Goal: Information Seeking & Learning: Learn about a topic

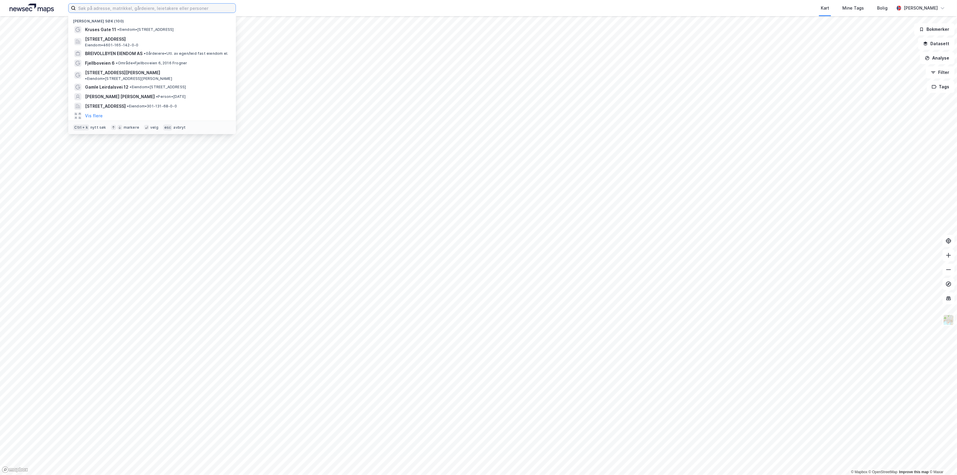
click at [221, 7] on input at bounding box center [156, 8] width 160 height 9
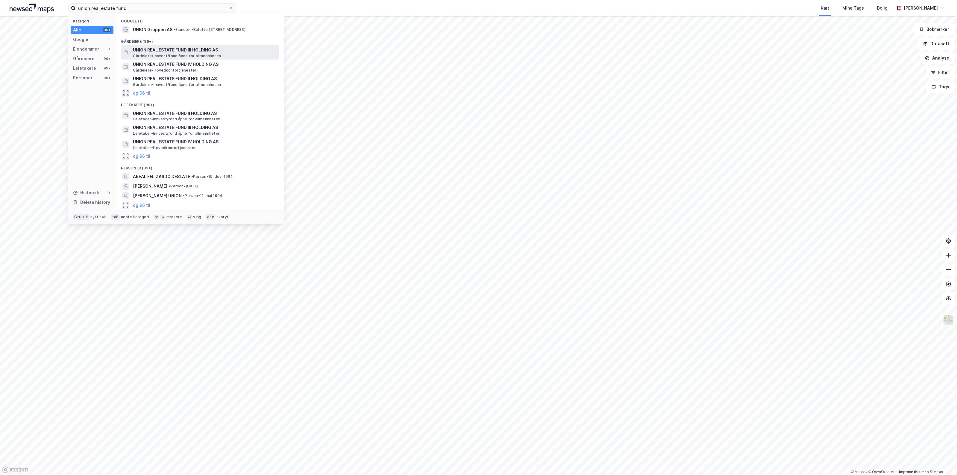
click at [200, 54] on span "Gårdeiere • Innvest/fond åpne for allmennheten" at bounding box center [177, 56] width 88 height 5
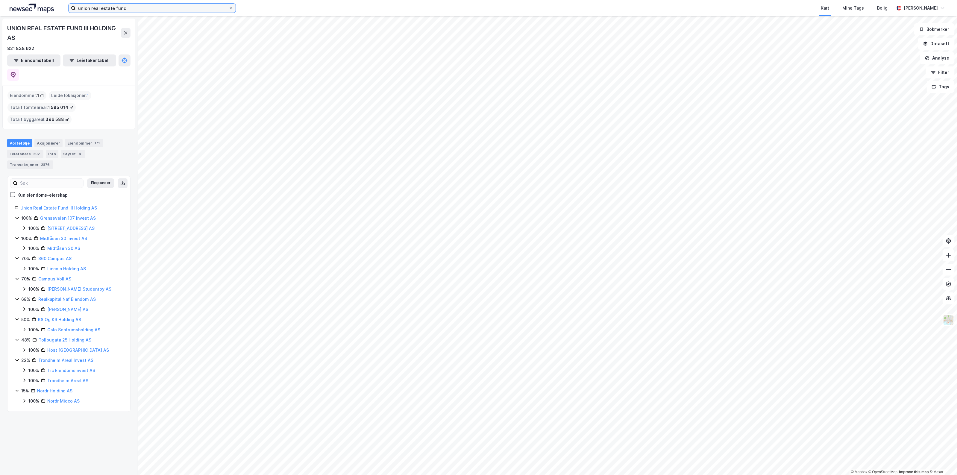
click at [127, 7] on input "union real estate fund" at bounding box center [152, 8] width 153 height 9
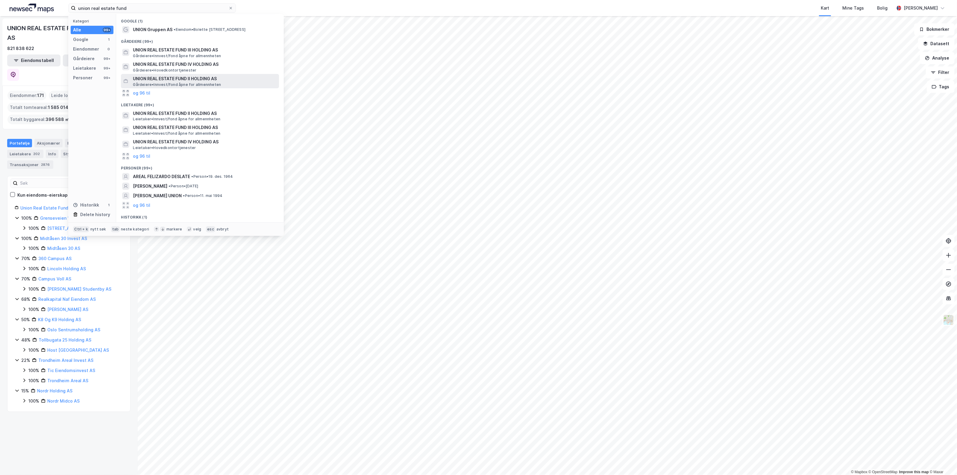
click at [168, 78] on span "UNION REAL ESTATE FUND II HOLDING AS" at bounding box center [205, 78] width 144 height 7
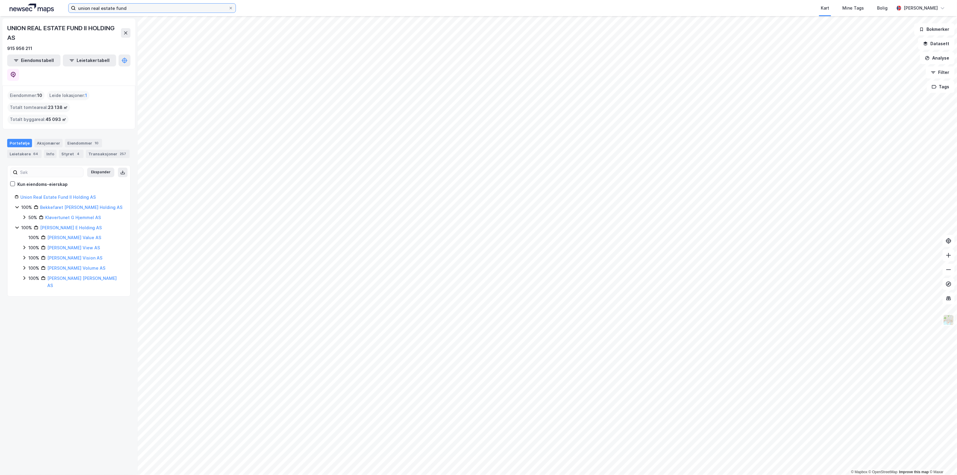
click at [127, 9] on input "union real estate fund" at bounding box center [152, 8] width 153 height 9
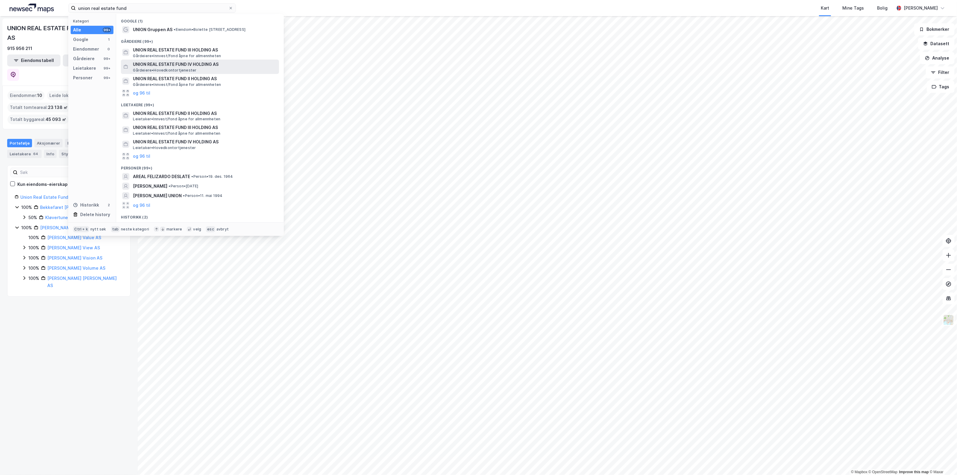
click at [213, 68] on div "UNION REAL ESTATE FUND IV HOLDING AS Gårdeiere • Hovedkontortjenester" at bounding box center [205, 67] width 145 height 12
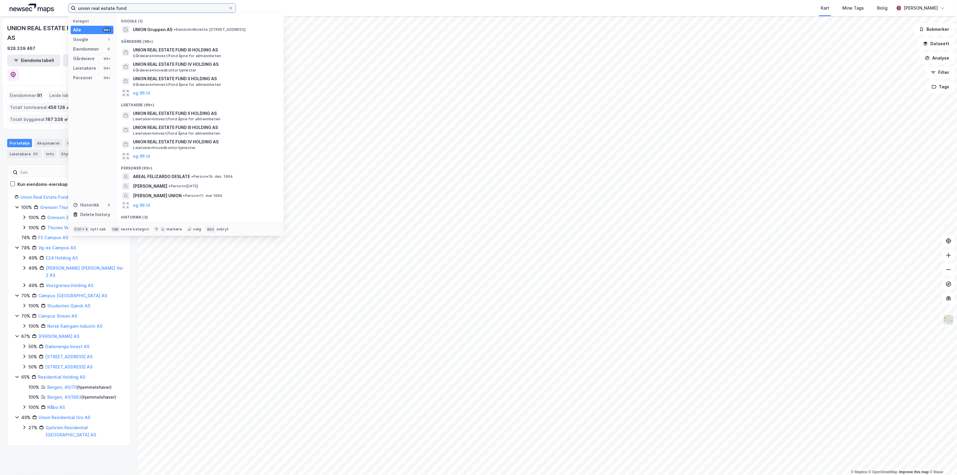
click at [131, 7] on input "union real estate fund" at bounding box center [152, 8] width 153 height 9
click at [143, 159] on button "og 96 til" at bounding box center [141, 156] width 17 height 7
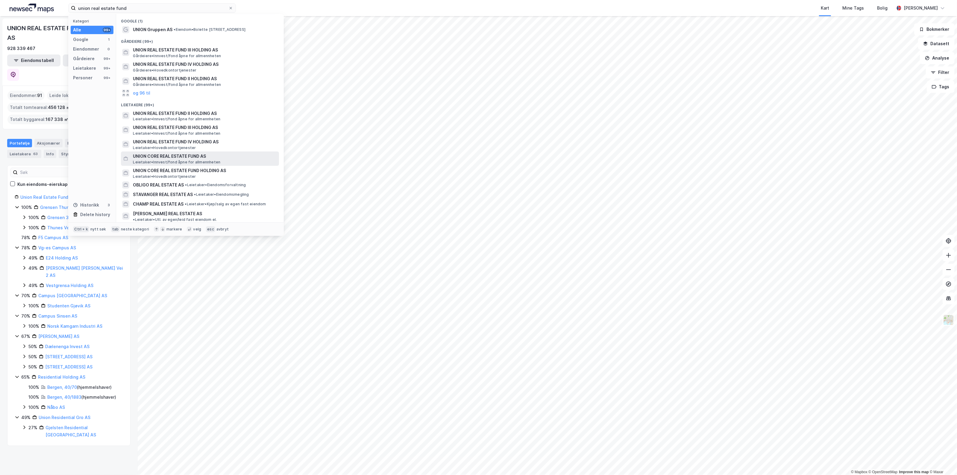
click at [169, 162] on span "Leietaker • Innvest/fond åpne for allmennheten" at bounding box center [176, 162] width 87 height 5
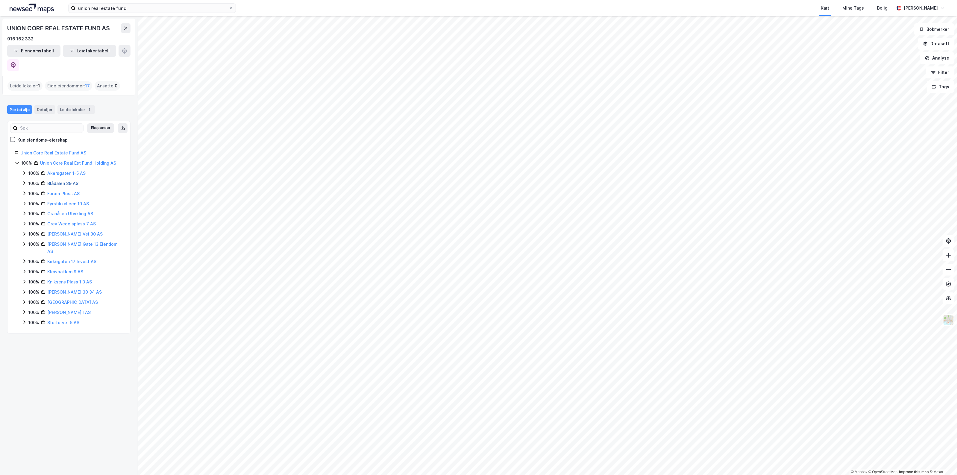
click at [53, 181] on link "Blådalen 39 AS" at bounding box center [62, 183] width 31 height 5
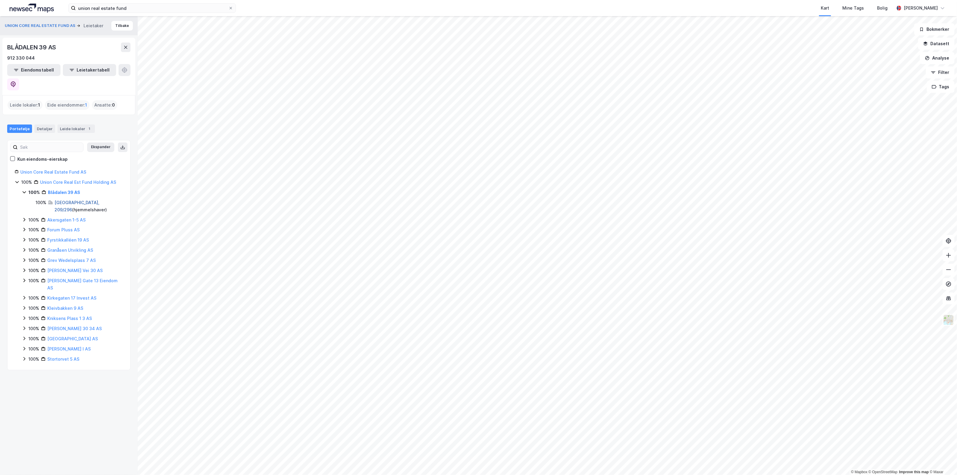
click at [75, 200] on link "[GEOGRAPHIC_DATA], 209/296" at bounding box center [76, 206] width 45 height 12
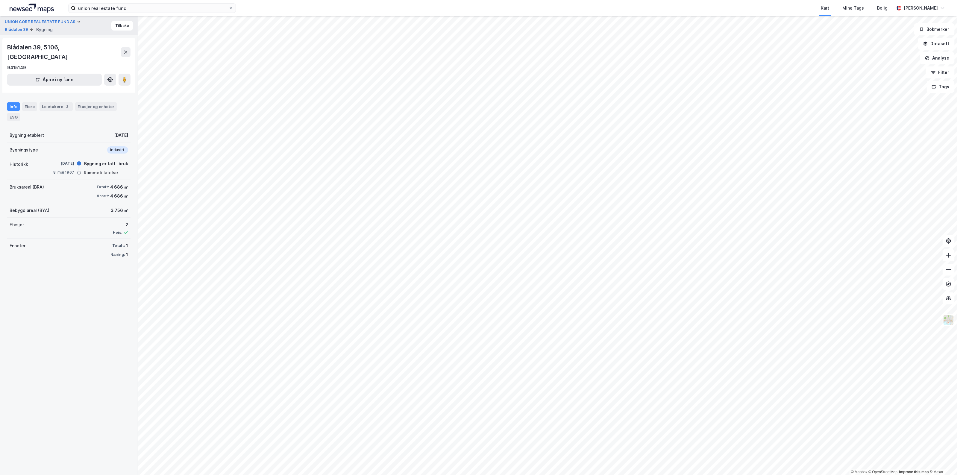
click at [62, 95] on div "Info Eiere Leietakere 2 Etasjer og enheter ESG" at bounding box center [69, 109] width 138 height 28
click at [60, 102] on div "Leietakere 2" at bounding box center [56, 106] width 33 height 8
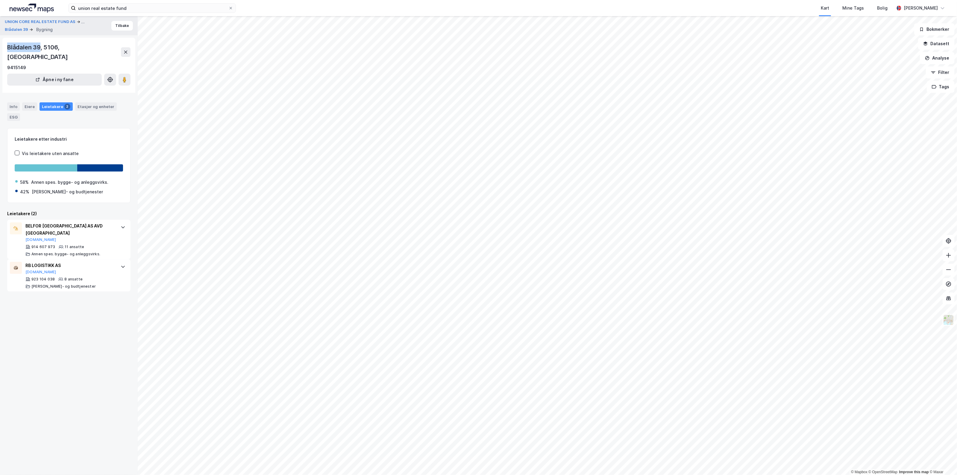
drag, startPoint x: 40, startPoint y: 47, endPoint x: 4, endPoint y: 52, distance: 36.5
click at [4, 52] on div "Blådalen 39, 5106, VESTLAND 9415149 Åpne i ny fane" at bounding box center [68, 65] width 133 height 55
copy div "Blådalen 39"
click at [89, 223] on div "BELFOR [GEOGRAPHIC_DATA] AS AVD HORDALAND [DOMAIN_NAME]" at bounding box center [69, 232] width 89 height 20
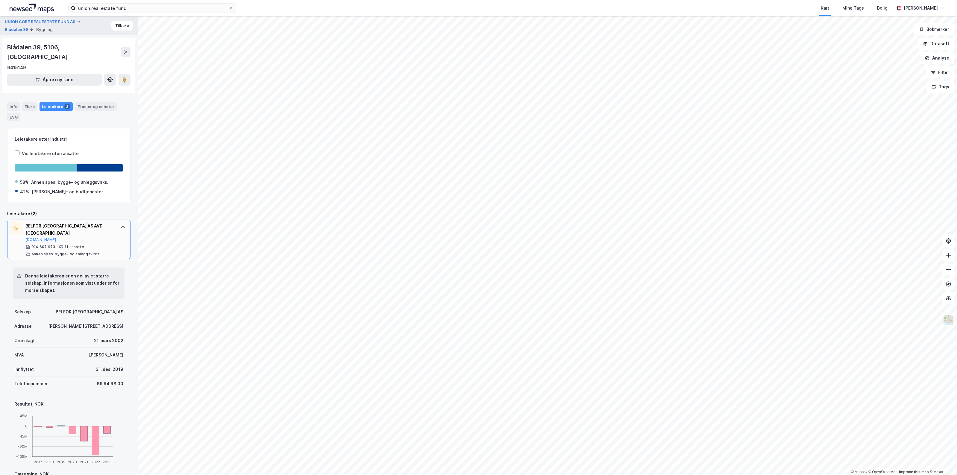
click at [89, 222] on div "BELFOR [GEOGRAPHIC_DATA] AS AVD [GEOGRAPHIC_DATA]" at bounding box center [69, 229] width 89 height 14
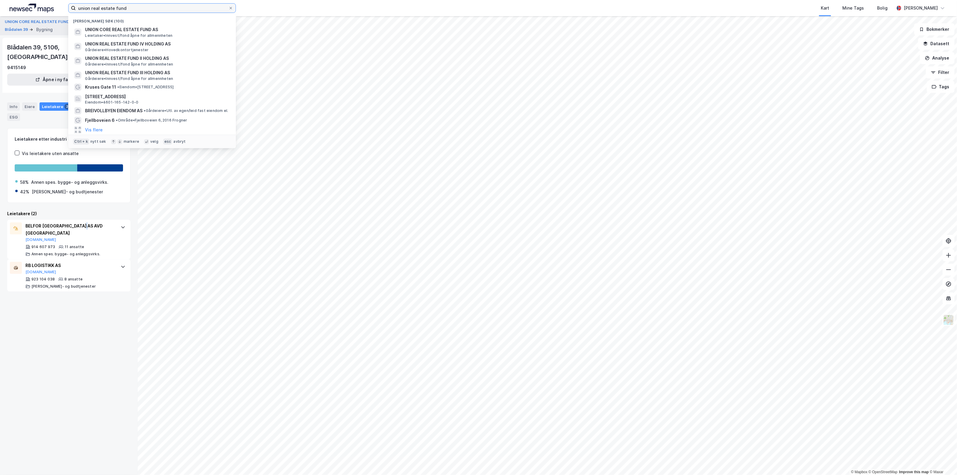
click at [169, 5] on input "union real estate fund" at bounding box center [152, 8] width 153 height 9
click at [139, 28] on span "UNION CORE REAL ESTATE FUND AS" at bounding box center [157, 29] width 144 height 7
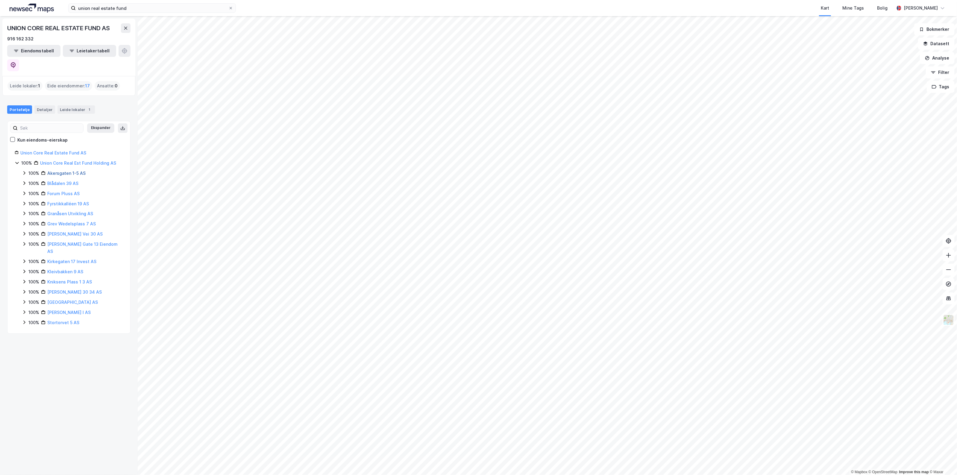
click at [56, 171] on link "Akersgaten 1-5 AS" at bounding box center [66, 173] width 38 height 5
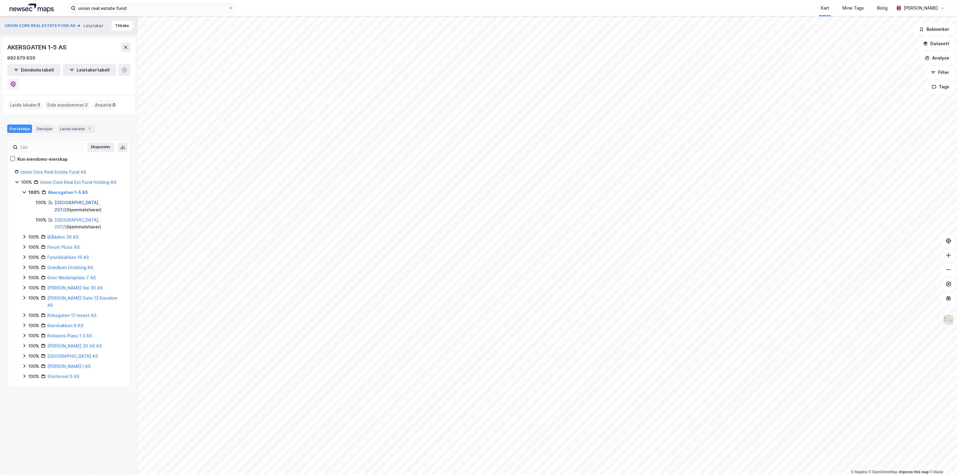
click at [59, 200] on link "[GEOGRAPHIC_DATA], 207/2" at bounding box center [76, 206] width 45 height 12
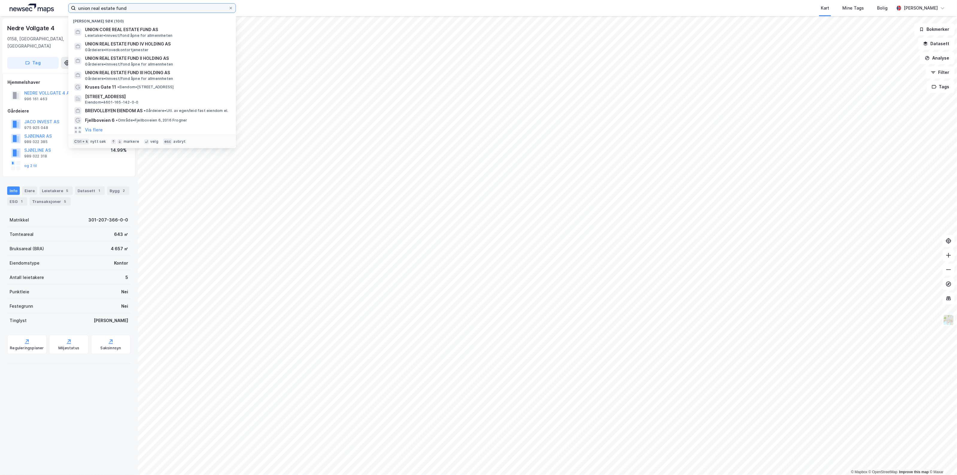
click at [109, 5] on input "union real estate fund" at bounding box center [152, 8] width 153 height 9
click at [126, 34] on span "Leietaker • Innvest/fond åpne for allmennheten" at bounding box center [128, 35] width 87 height 5
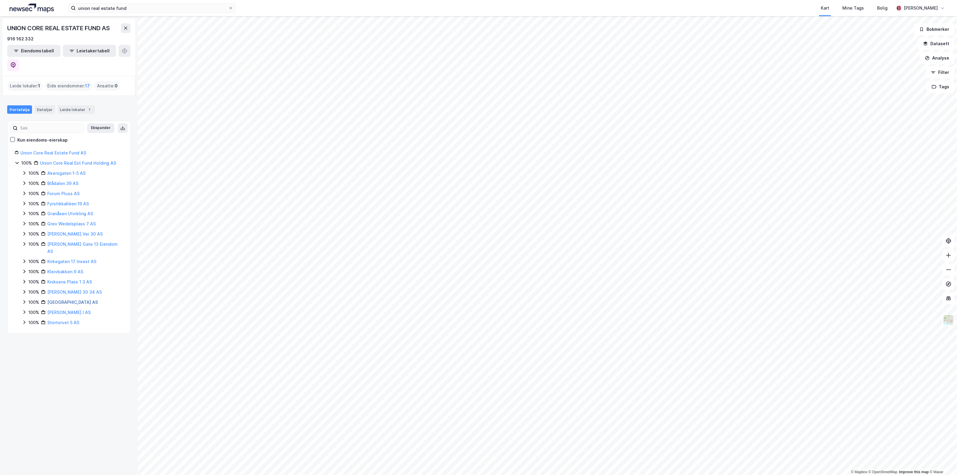
click at [98, 300] on link "[GEOGRAPHIC_DATA] AS" at bounding box center [72, 302] width 51 height 5
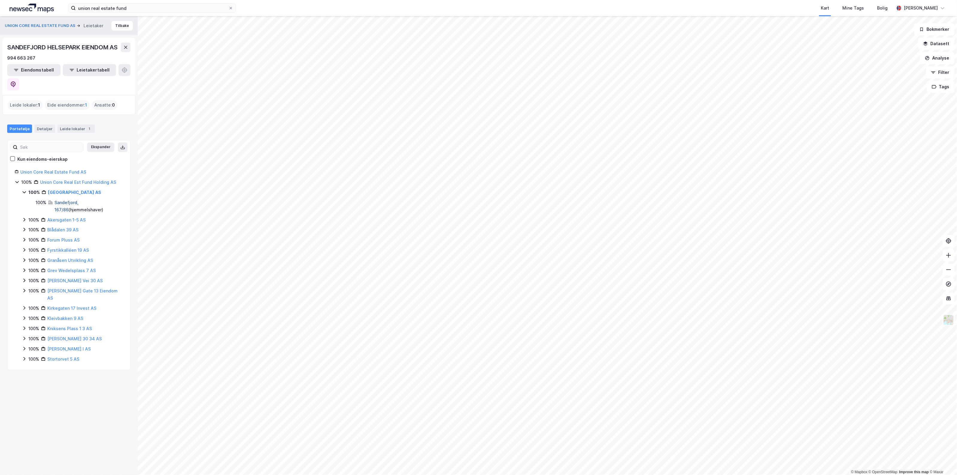
click at [69, 205] on link "Sandefjord, 167/86" at bounding box center [66, 206] width 24 height 12
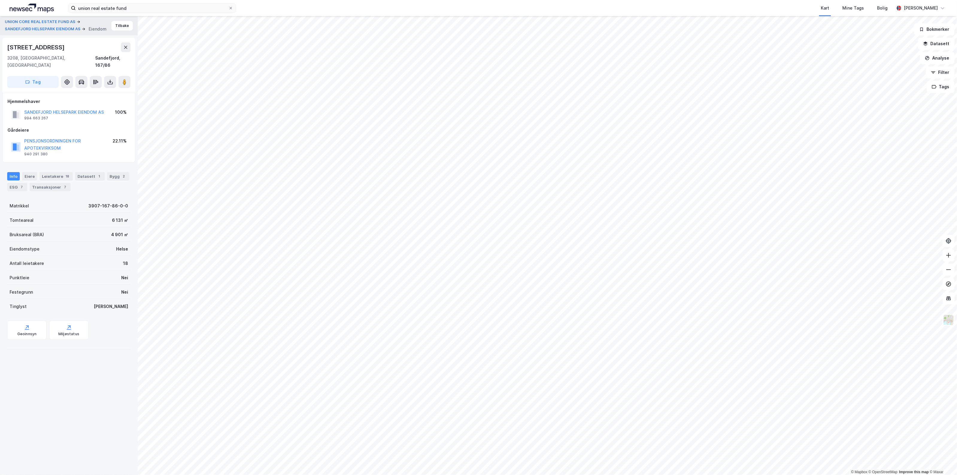
drag, startPoint x: 64, startPoint y: 47, endPoint x: 7, endPoint y: 44, distance: 56.9
click at [7, 44] on div "[STREET_ADDRESS]" at bounding box center [68, 48] width 123 height 10
copy div "[STREET_ADDRESS]"
click at [87, 172] on div "Datasett 1" at bounding box center [90, 176] width 30 height 8
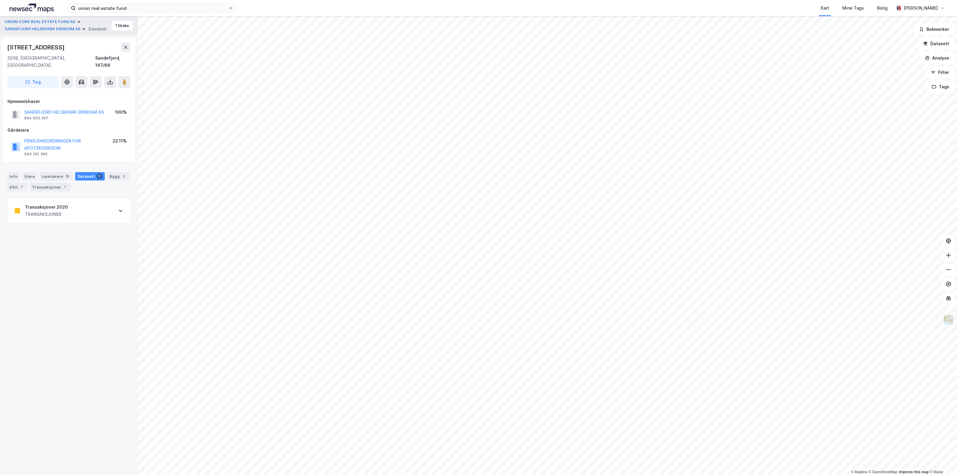
click at [56, 204] on div "Transaksjoner 2020" at bounding box center [46, 207] width 43 height 7
click at [19, 172] on div "Info" at bounding box center [13, 176] width 13 height 8
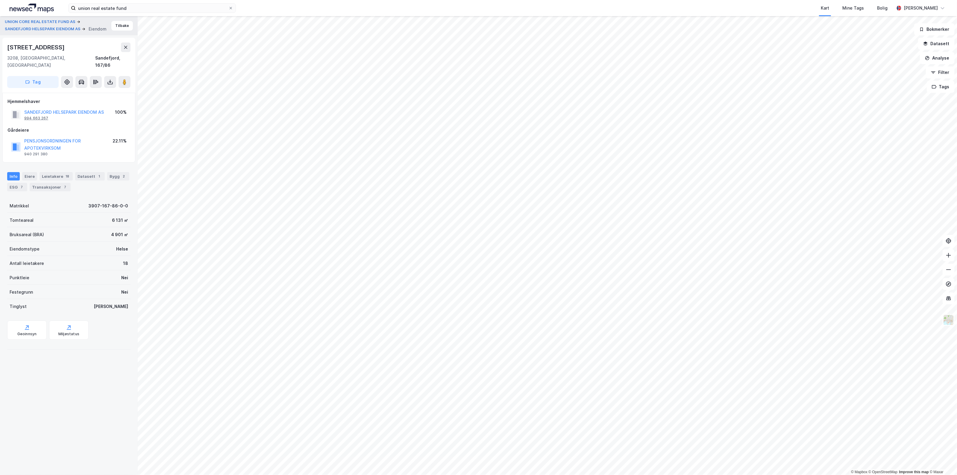
click at [41, 116] on div "994 663 267" at bounding box center [36, 118] width 24 height 5
drag, startPoint x: 78, startPoint y: 46, endPoint x: 6, endPoint y: 50, distance: 72.3
click at [6, 50] on div "[STREET_ADDRESS] Tag" at bounding box center [68, 65] width 133 height 55
copy div "[STREET_ADDRESS]"
click at [59, 172] on div "Leietakere 18" at bounding box center [56, 176] width 33 height 8
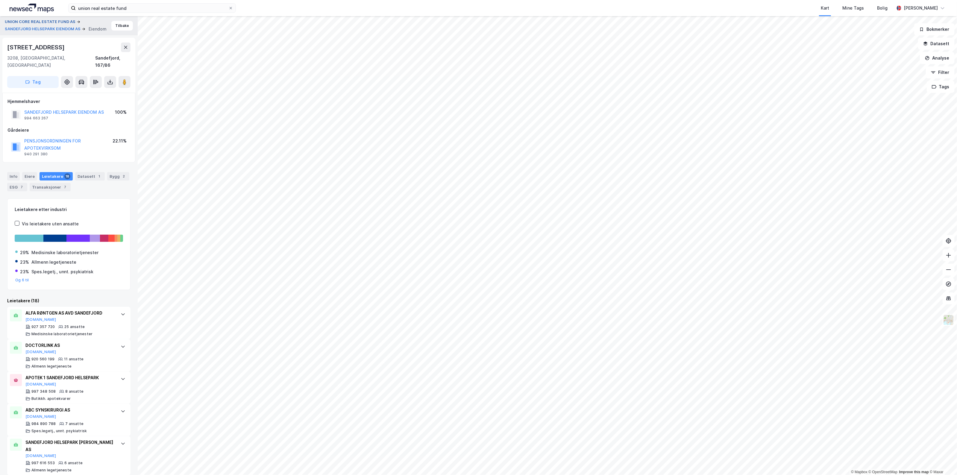
click at [48, 19] on button "UNION CORE REAL ESTATE FUND AS" at bounding box center [41, 22] width 72 height 6
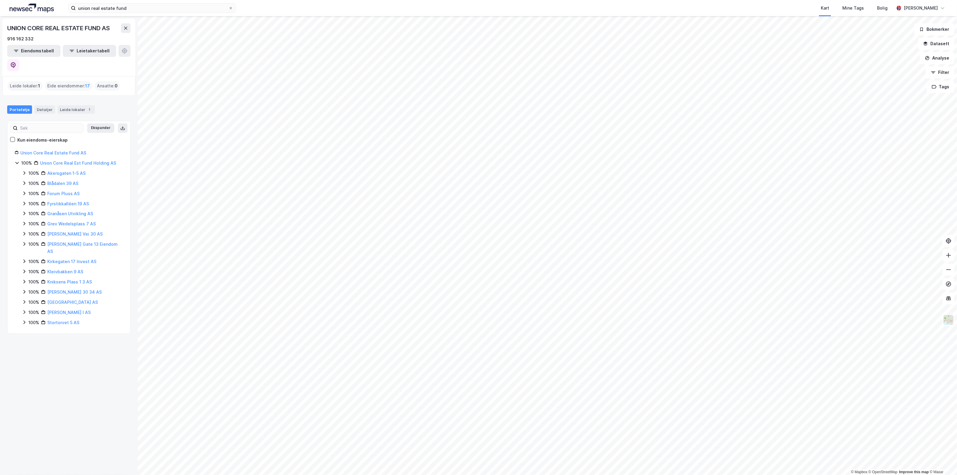
click at [25, 320] on icon at bounding box center [24, 322] width 5 height 5
click at [25, 290] on icon at bounding box center [24, 292] width 5 height 5
click at [25, 280] on icon at bounding box center [24, 282] width 2 height 4
click at [24, 231] on icon at bounding box center [24, 233] width 5 height 5
click at [69, 242] on link "[GEOGRAPHIC_DATA], 19/1120" at bounding box center [76, 248] width 45 height 12
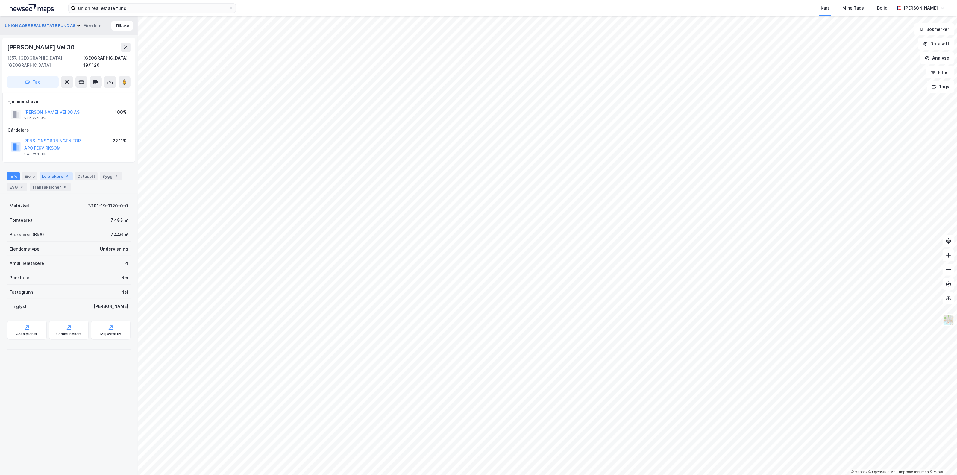
click at [61, 172] on div "Leietakere 4" at bounding box center [56, 176] width 33 height 8
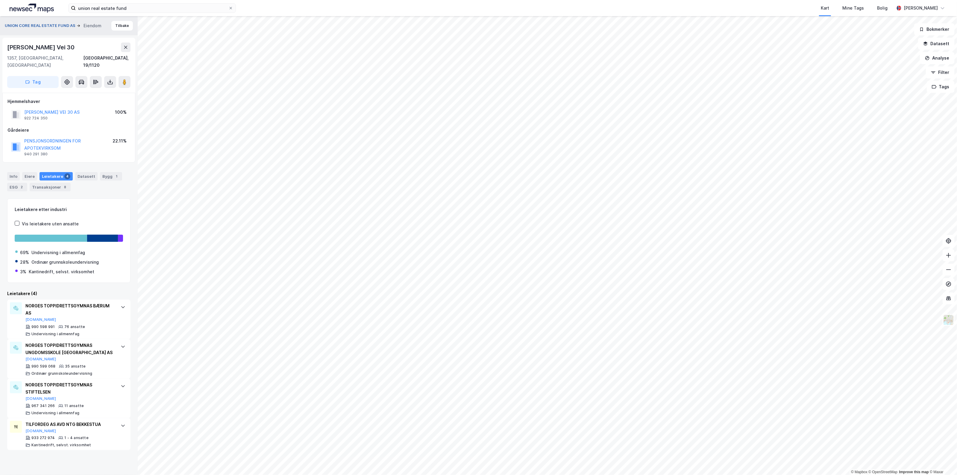
click at [41, 24] on button "UNION CORE REAL ESTATE FUND AS" at bounding box center [41, 26] width 72 height 6
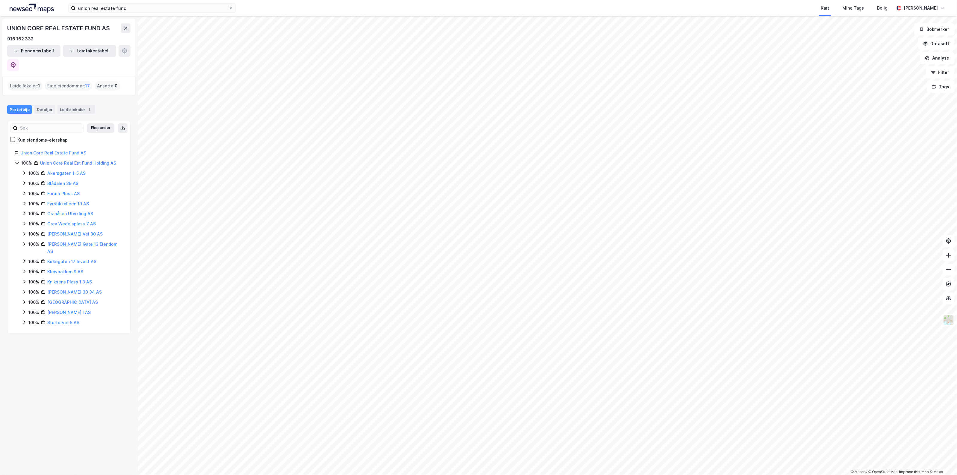
click at [27, 200] on div "100% Fyrstikkalléen 19 AS" at bounding box center [72, 203] width 101 height 7
click at [59, 211] on link "[GEOGRAPHIC_DATA], 130/185" at bounding box center [76, 217] width 45 height 12
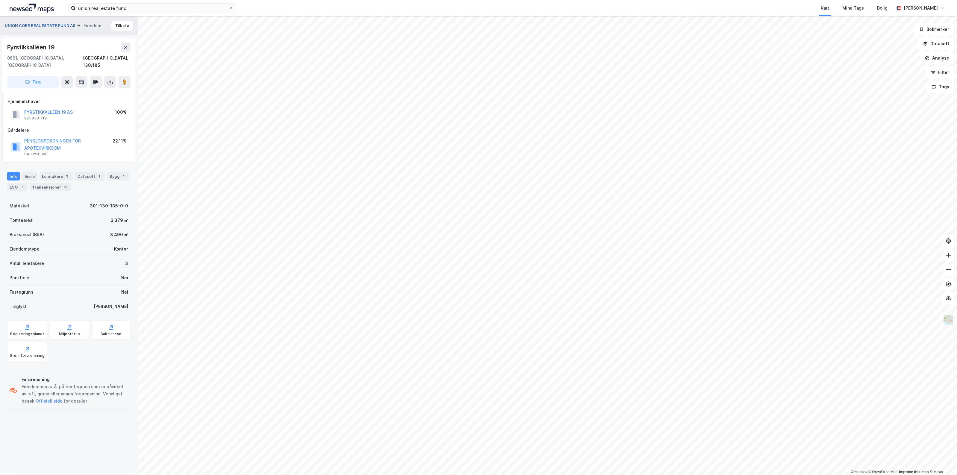
click at [47, 25] on button "UNION CORE REAL ESTATE FUND AS" at bounding box center [41, 26] width 72 height 6
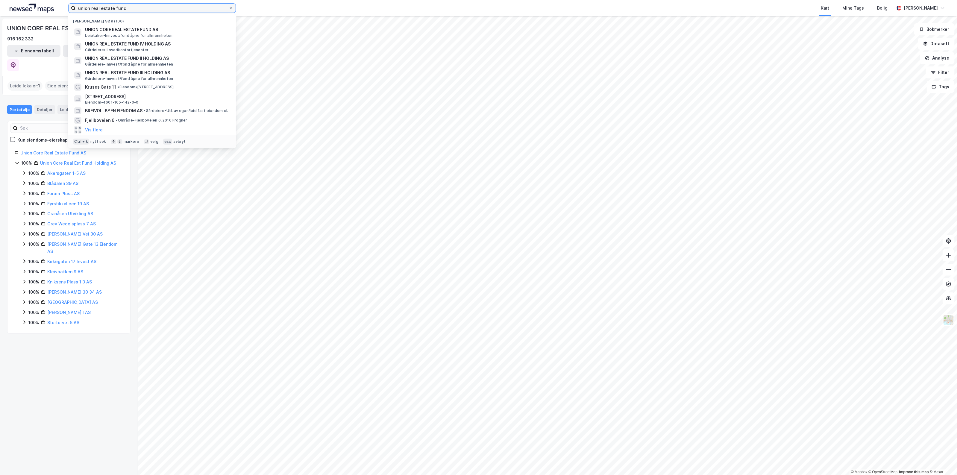
click at [140, 4] on input "union real estate fund" at bounding box center [152, 8] width 153 height 9
drag, startPoint x: 149, startPoint y: 4, endPoint x: 117, endPoint y: 4, distance: 31.8
click at [117, 4] on input "union real estate fund" at bounding box center [152, 8] width 153 height 9
drag, startPoint x: 114, startPoint y: 9, endPoint x: 156, endPoint y: 12, distance: 42.6
click at [156, 12] on input "union real estate fund" at bounding box center [152, 8] width 153 height 9
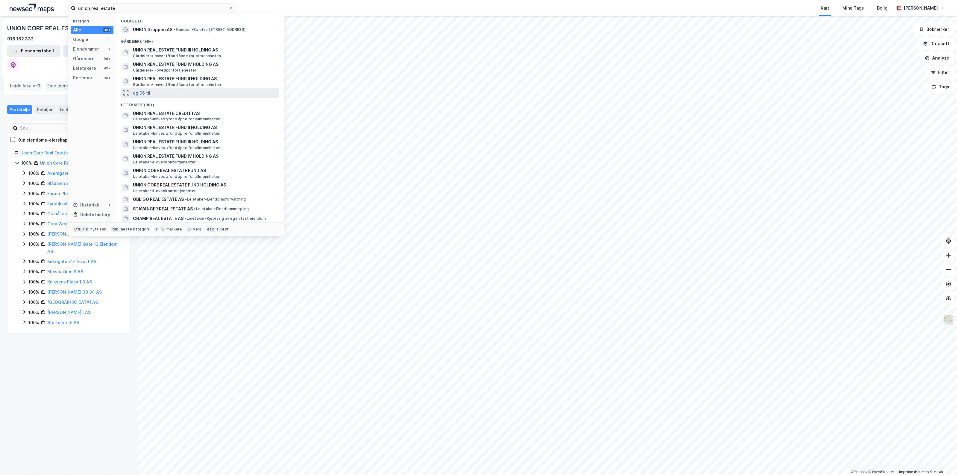
click at [147, 96] on button "og 96 til" at bounding box center [141, 93] width 17 height 7
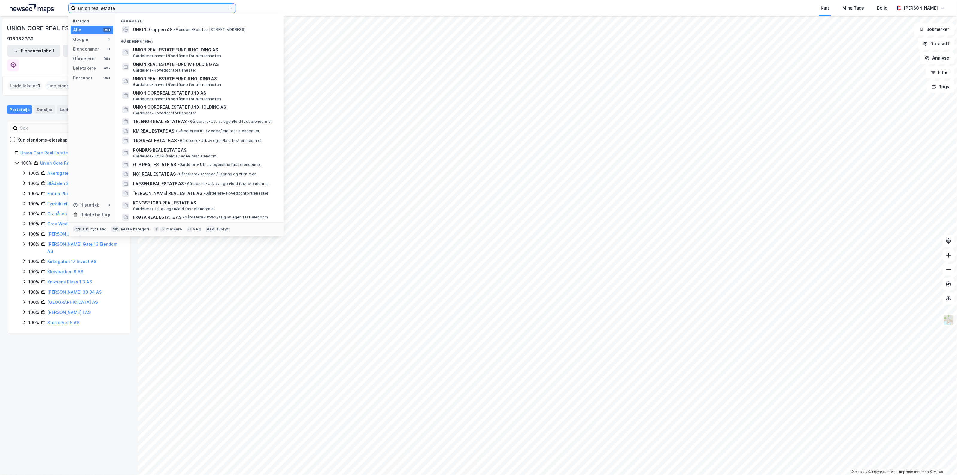
click at [185, 10] on input "union real estate" at bounding box center [152, 8] width 153 height 9
drag, startPoint x: 164, startPoint y: 5, endPoint x: -1, endPoint y: -5, distance: 165.0
click at [0, 0] on html "union real estate Kategori Alle 99+ Google 1 Eiendommer 0 Gårdeiere 99+ Leietak…" at bounding box center [478, 237] width 957 height 475
type input "østre [PERSON_NAME] vei 240"
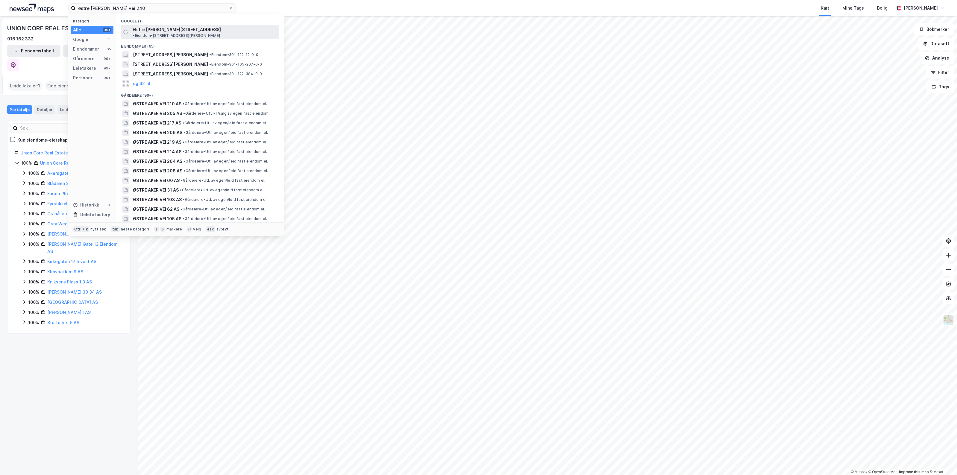
click at [181, 33] on div "Østre [PERSON_NAME][STREET_ADDRESS] • Eiendom • [STREET_ADDRESS][PERSON_NAME]" at bounding box center [205, 32] width 145 height 12
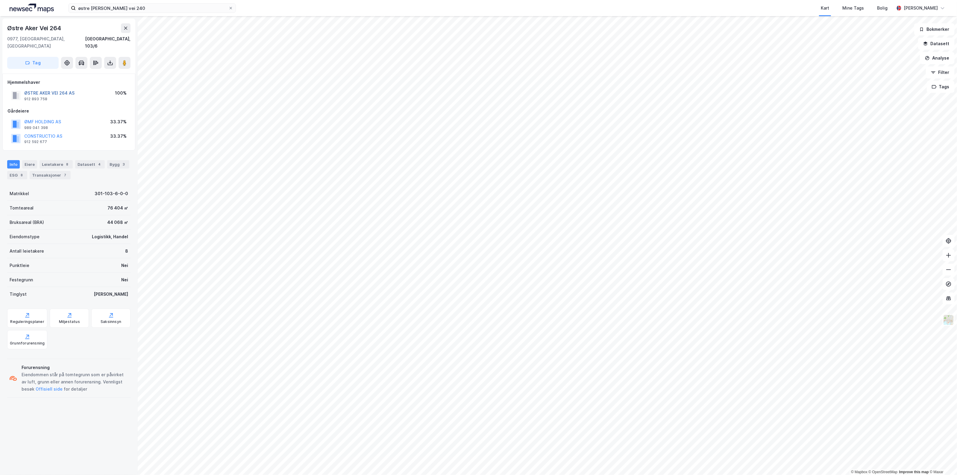
click at [0, 0] on button "ØSTRE AKER VEI 264 AS" at bounding box center [0, 0] width 0 height 0
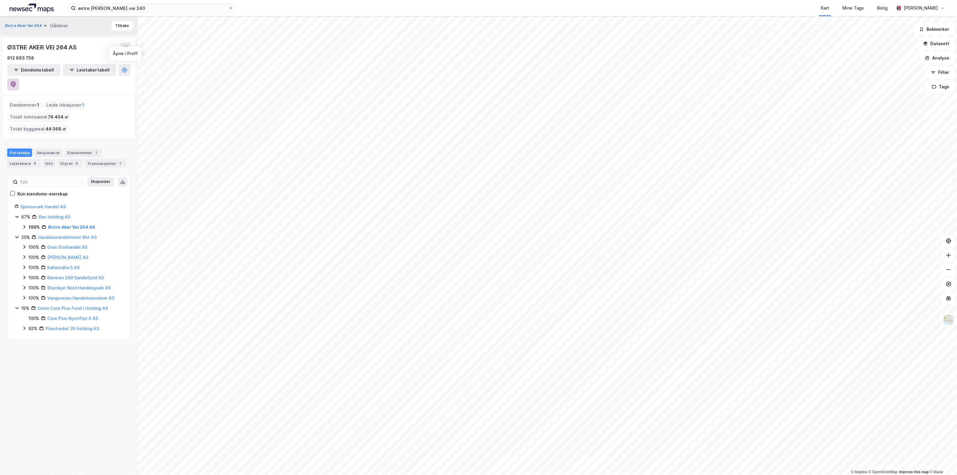
click at [19, 78] on button at bounding box center [13, 84] width 12 height 12
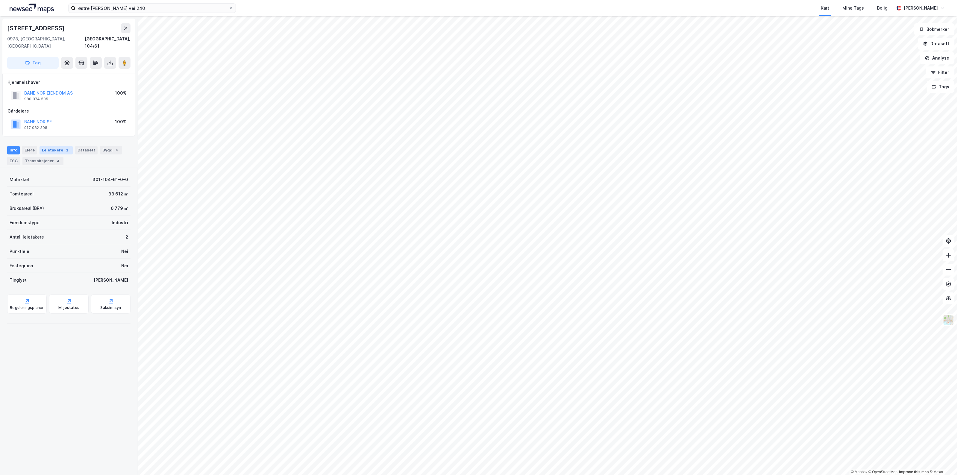
click at [59, 146] on div "Leietakere 2" at bounding box center [56, 150] width 33 height 8
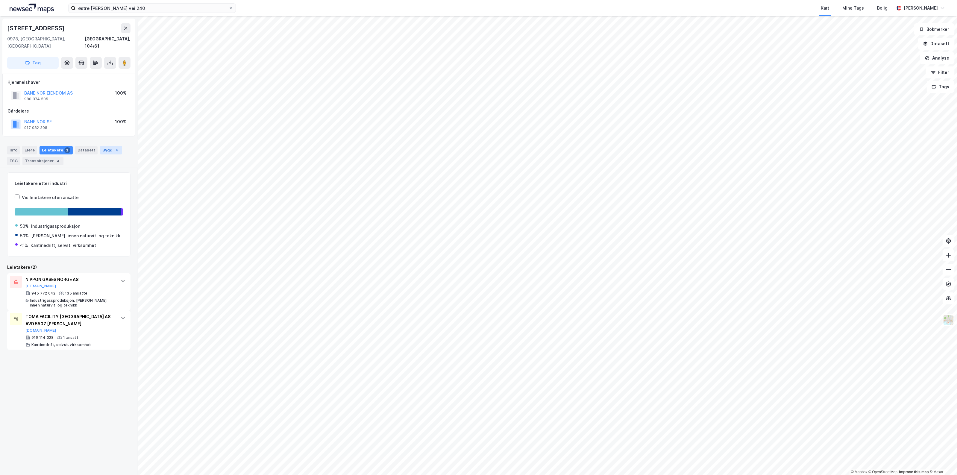
click at [100, 146] on div "Bygg 4" at bounding box center [111, 150] width 22 height 8
